Goal: Task Accomplishment & Management: Use online tool/utility

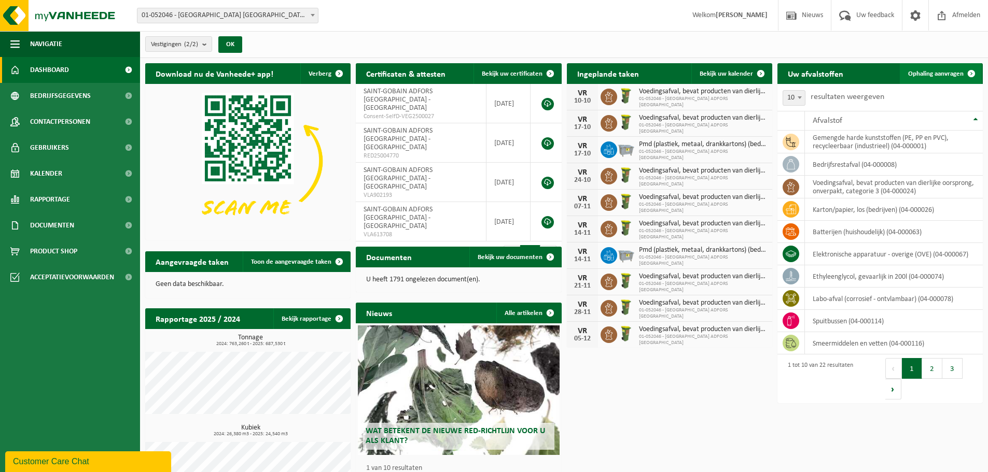
click at [945, 77] on link "Ophaling aanvragen" at bounding box center [940, 73] width 82 height 21
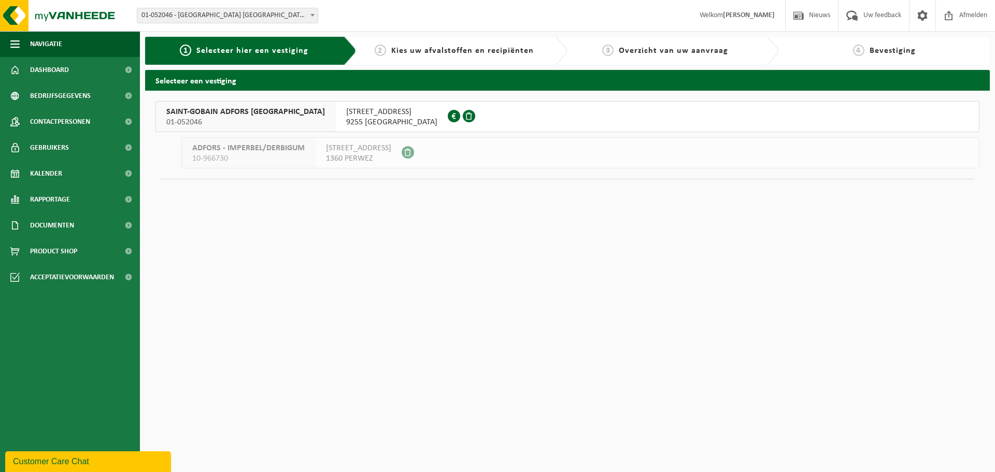
click at [192, 112] on span "SAINT-GOBAIN ADFORS BELGIUM" at bounding box center [245, 112] width 159 height 10
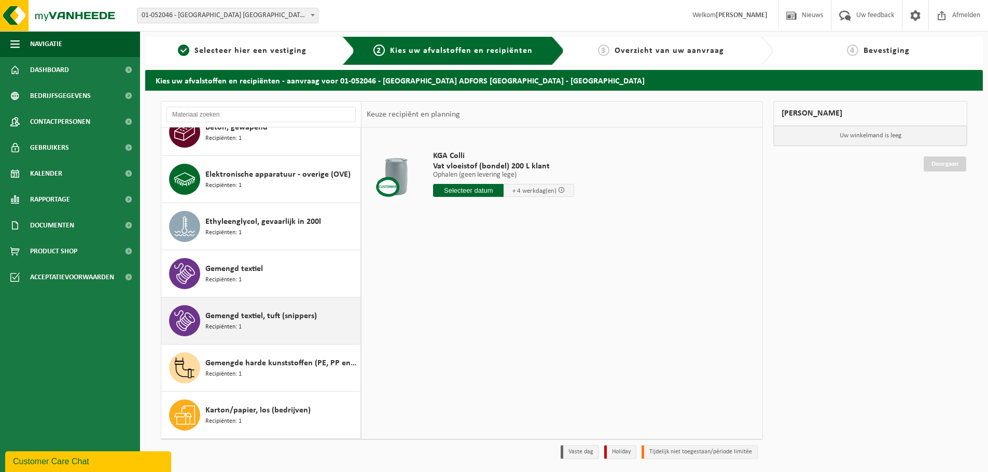
click at [259, 325] on div "Gemengd textiel, tuft (snippers) Recipiënten: 1" at bounding box center [281, 320] width 152 height 31
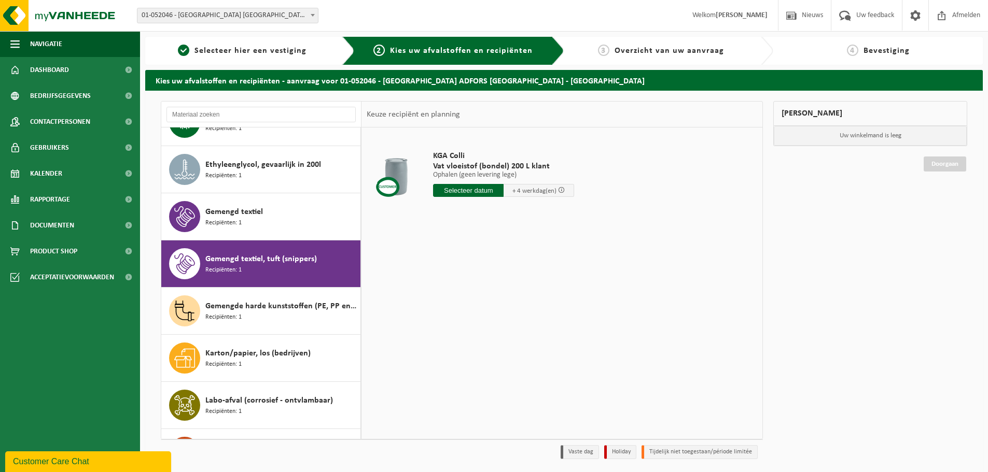
scroll to position [377, 0]
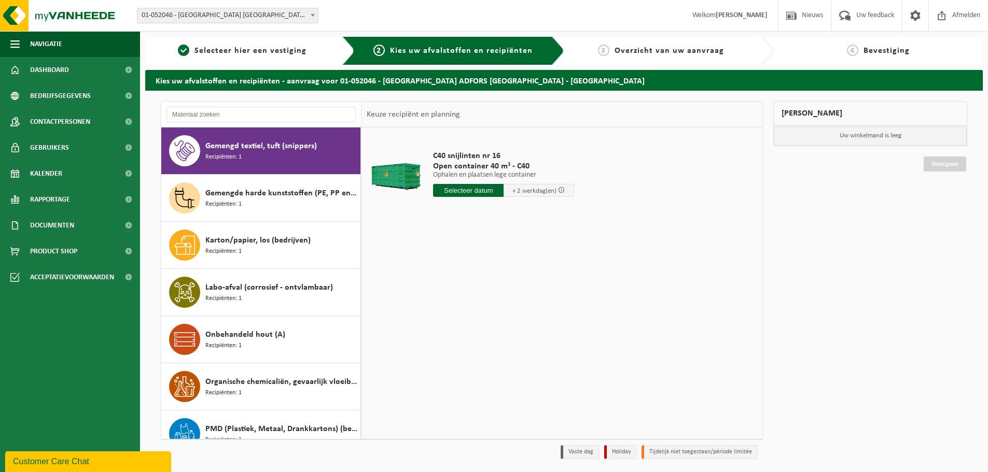
click at [470, 189] on input "text" at bounding box center [468, 190] width 71 height 13
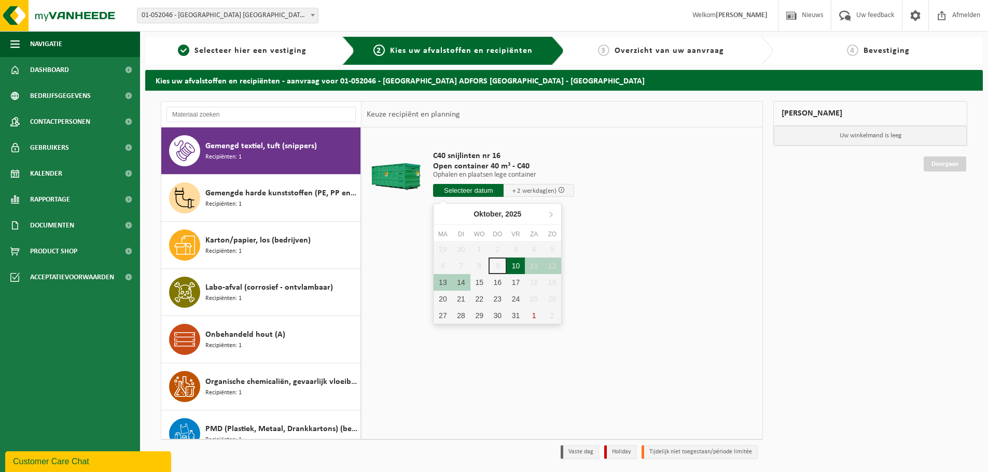
click at [519, 268] on div "10" at bounding box center [515, 266] width 18 height 17
type input "Van 2025-10-10"
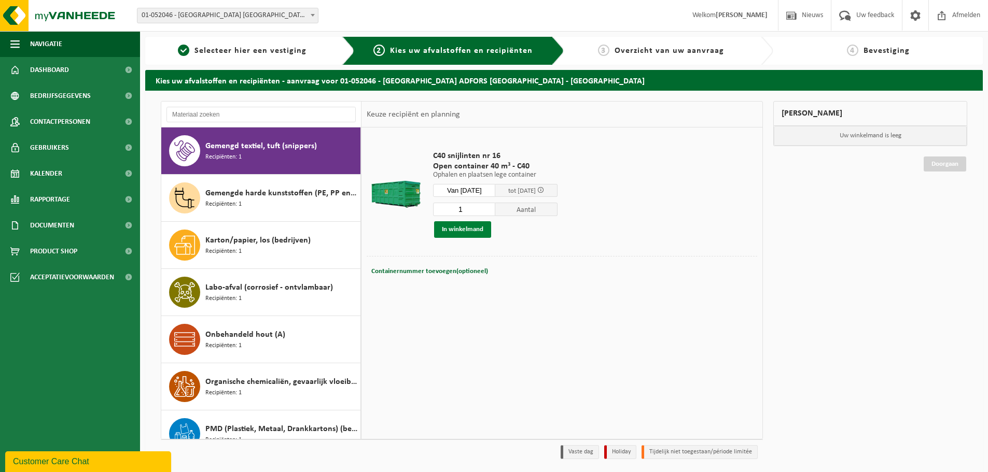
click at [466, 231] on button "In winkelmand" at bounding box center [462, 229] width 57 height 17
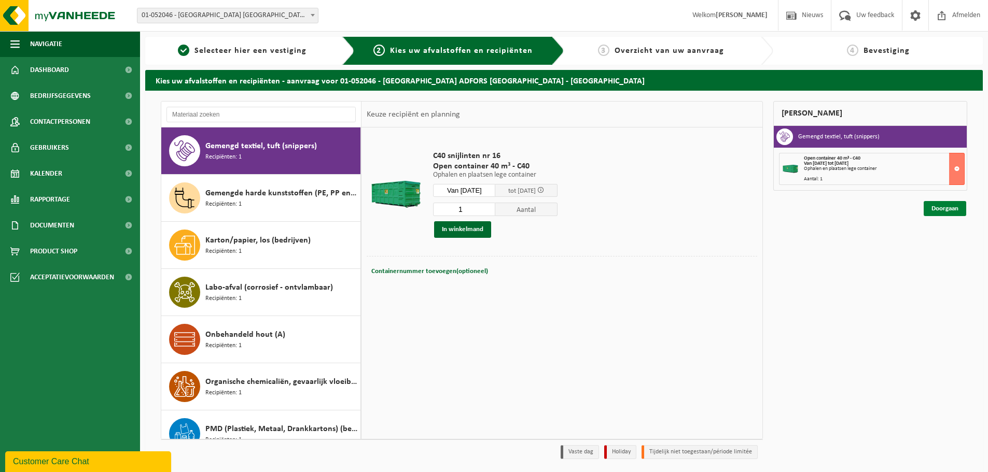
click at [939, 208] on link "Doorgaan" at bounding box center [944, 208] width 43 height 15
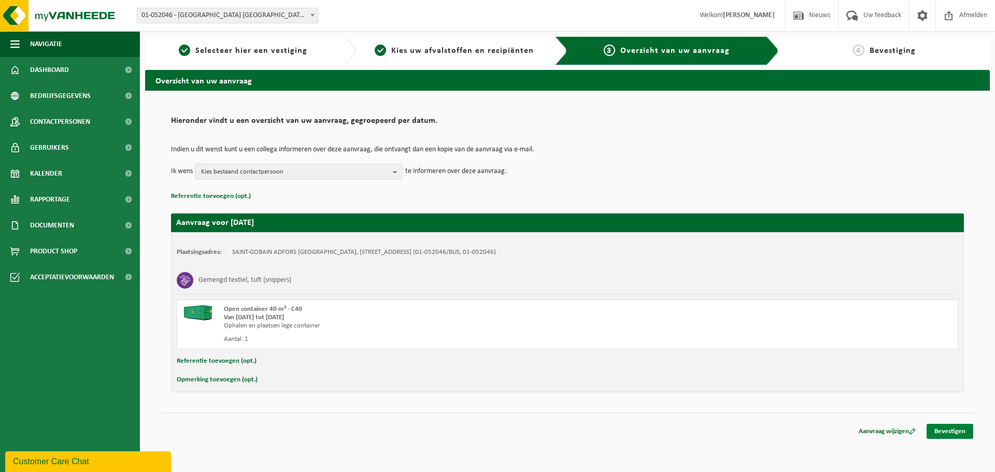
click at [946, 430] on link "Bevestigen" at bounding box center [950, 431] width 47 height 15
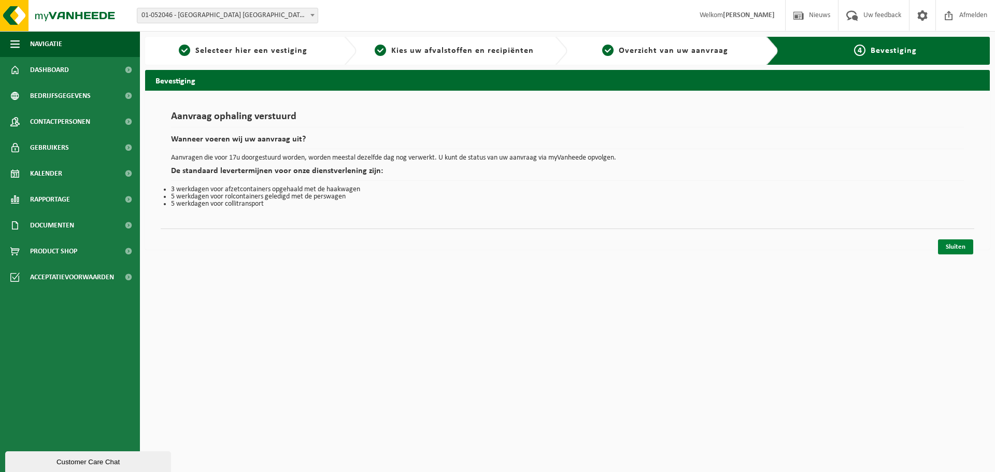
click at [952, 251] on link "Sluiten" at bounding box center [955, 247] width 35 height 15
